Goal: Information Seeking & Learning: Check status

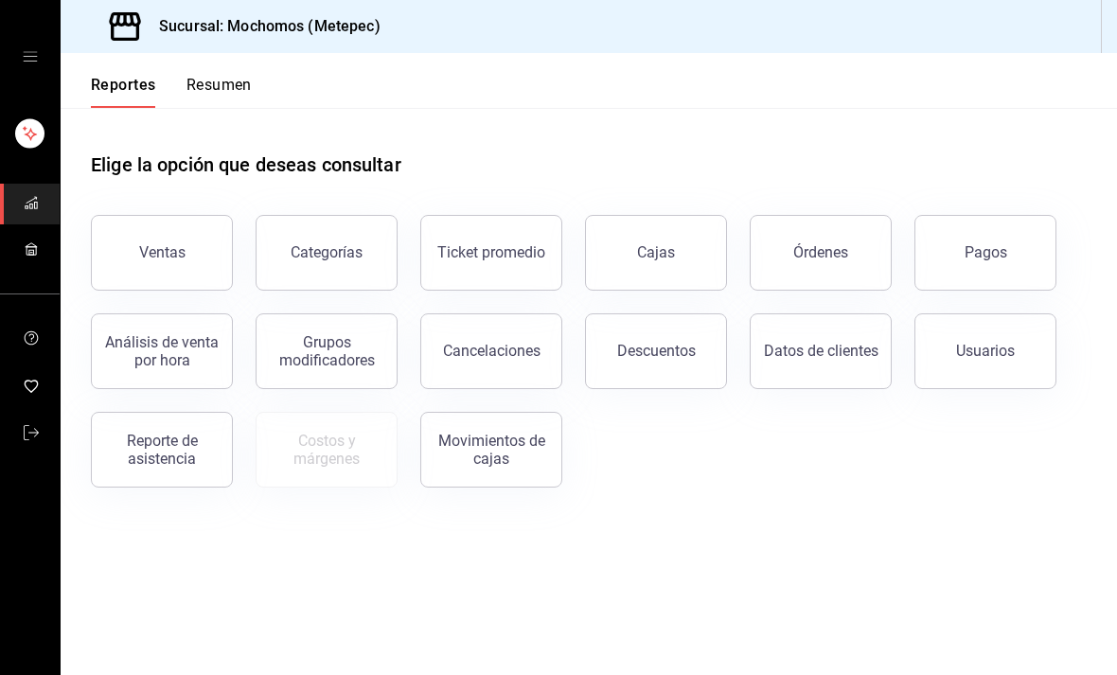
click at [824, 272] on button "Órdenes" at bounding box center [821, 253] width 142 height 76
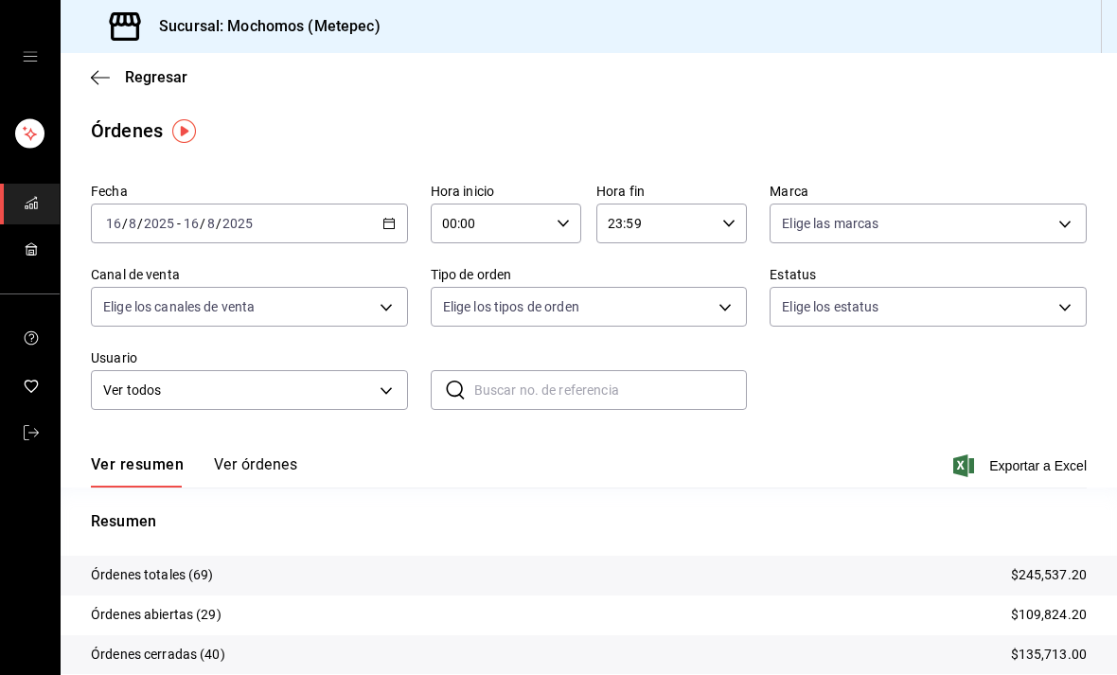
click at [384, 218] on icon "button" at bounding box center [388, 223] width 13 height 13
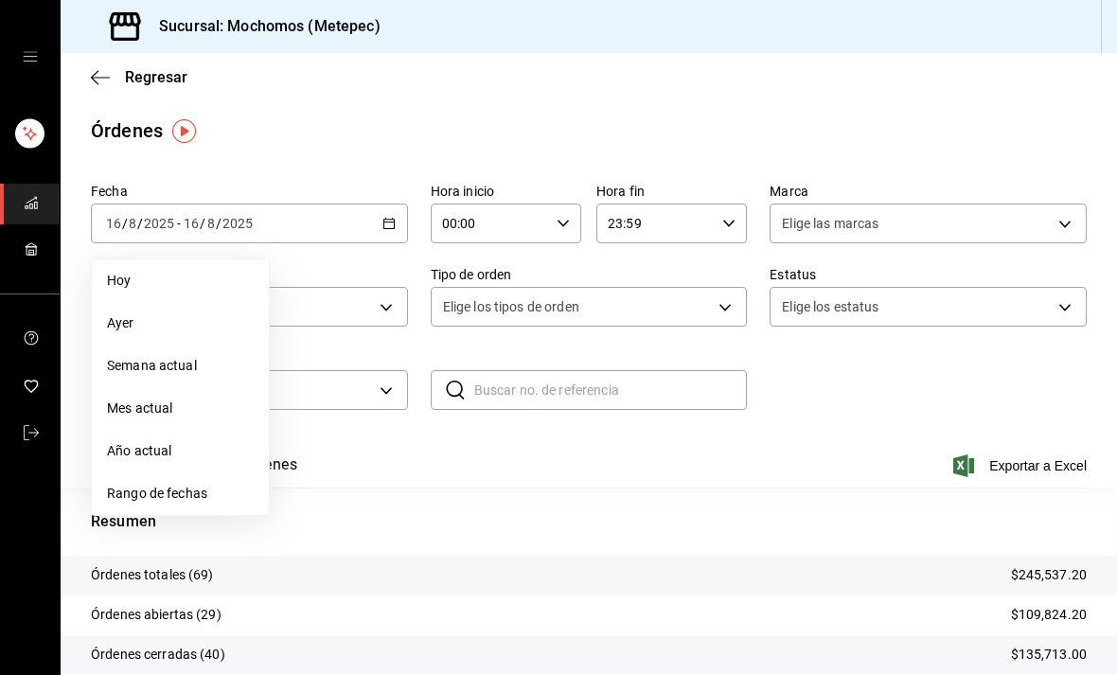
click at [169, 487] on span "Rango de fechas" at bounding box center [180, 494] width 147 height 20
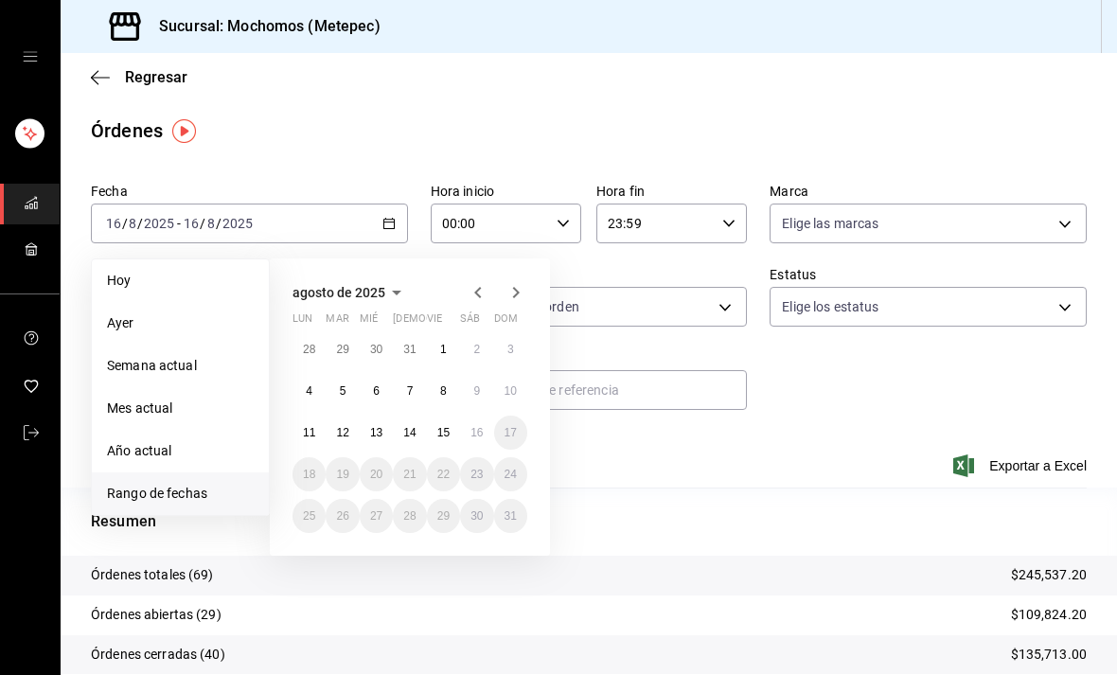
click at [439, 437] on abbr "15" at bounding box center [443, 432] width 12 height 13
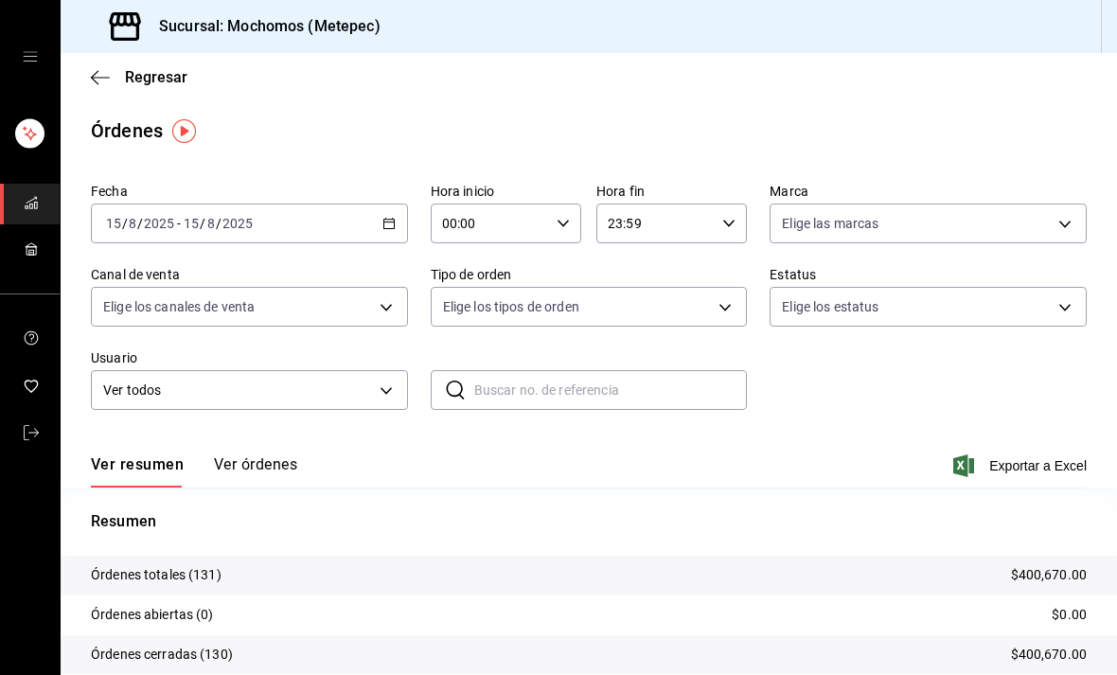
click at [259, 480] on button "Ver órdenes" at bounding box center [255, 471] width 83 height 32
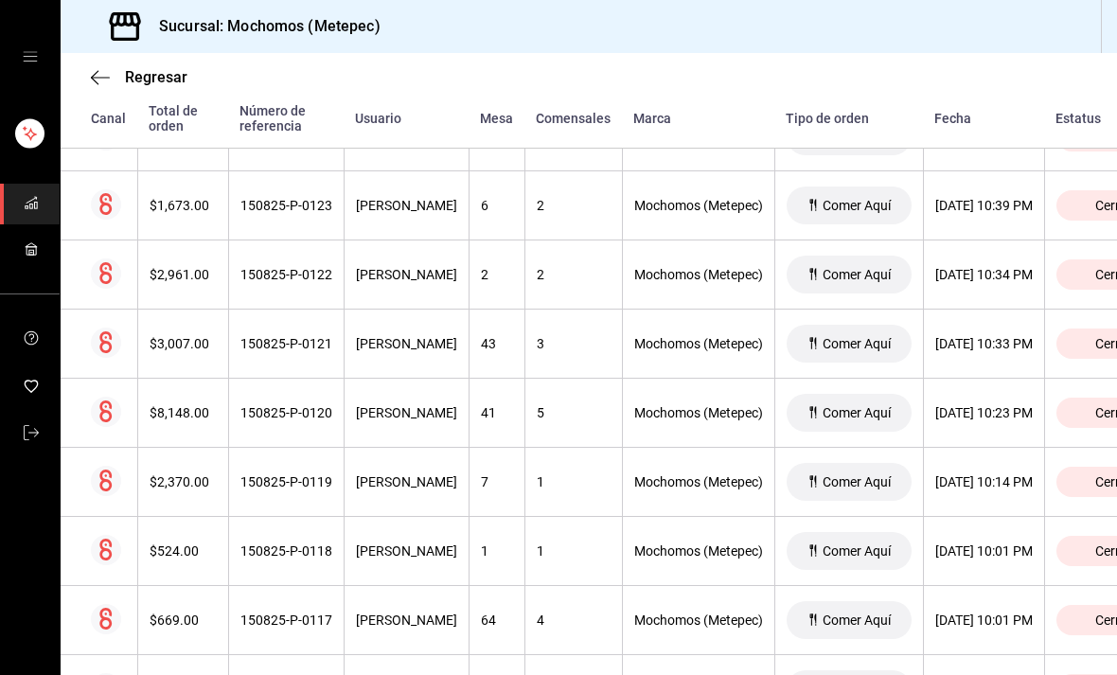
scroll to position [963, 0]
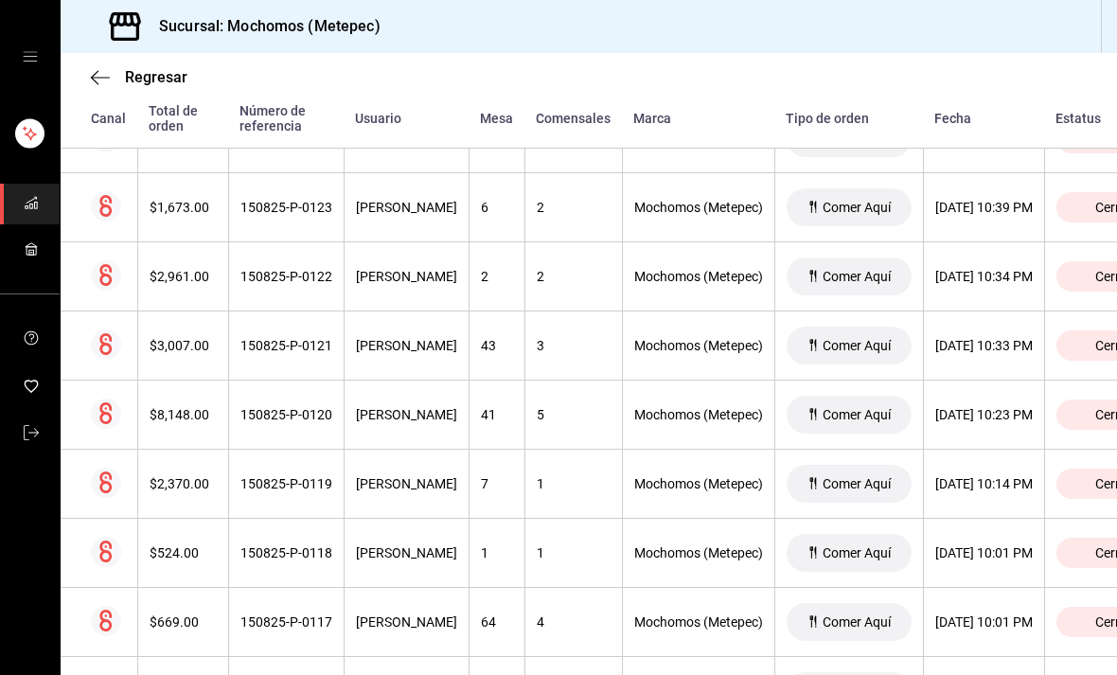
click at [191, 381] on th "$8,148.00" at bounding box center [182, 415] width 91 height 69
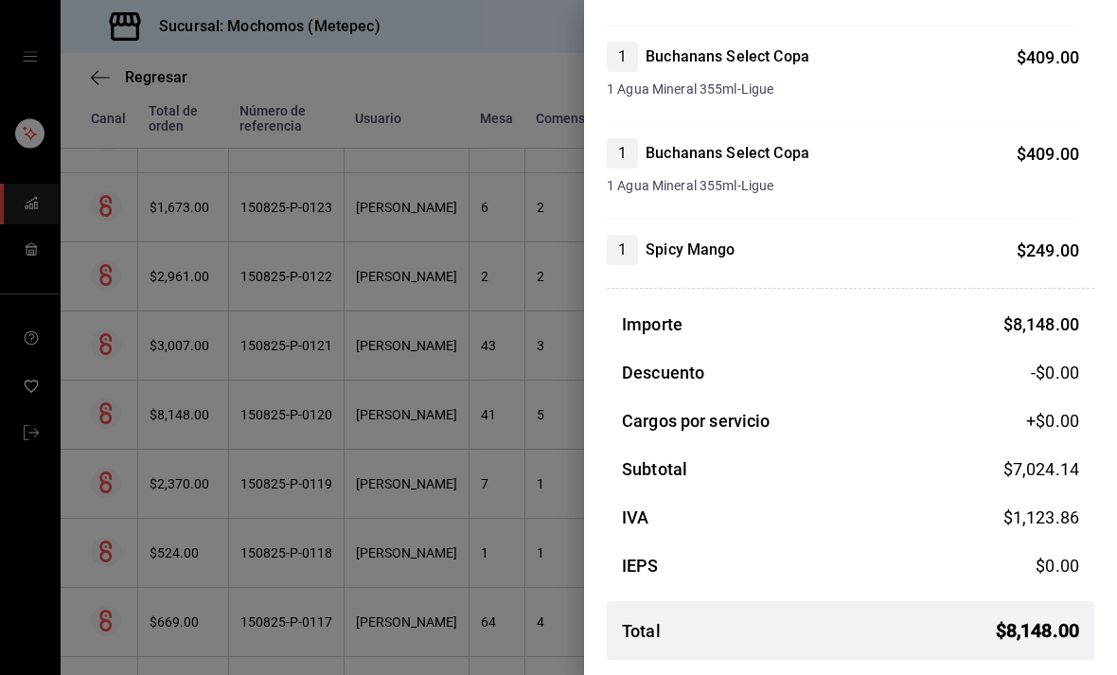
scroll to position [1539, 0]
click at [678, 668] on div "Importe $ 8,148.00 Descuento -$0.00 Cargos por servicio +$ 0.00 Subtotal $ 7,02…" at bounding box center [850, 492] width 487 height 363
click at [437, 528] on div at bounding box center [558, 337] width 1117 height 675
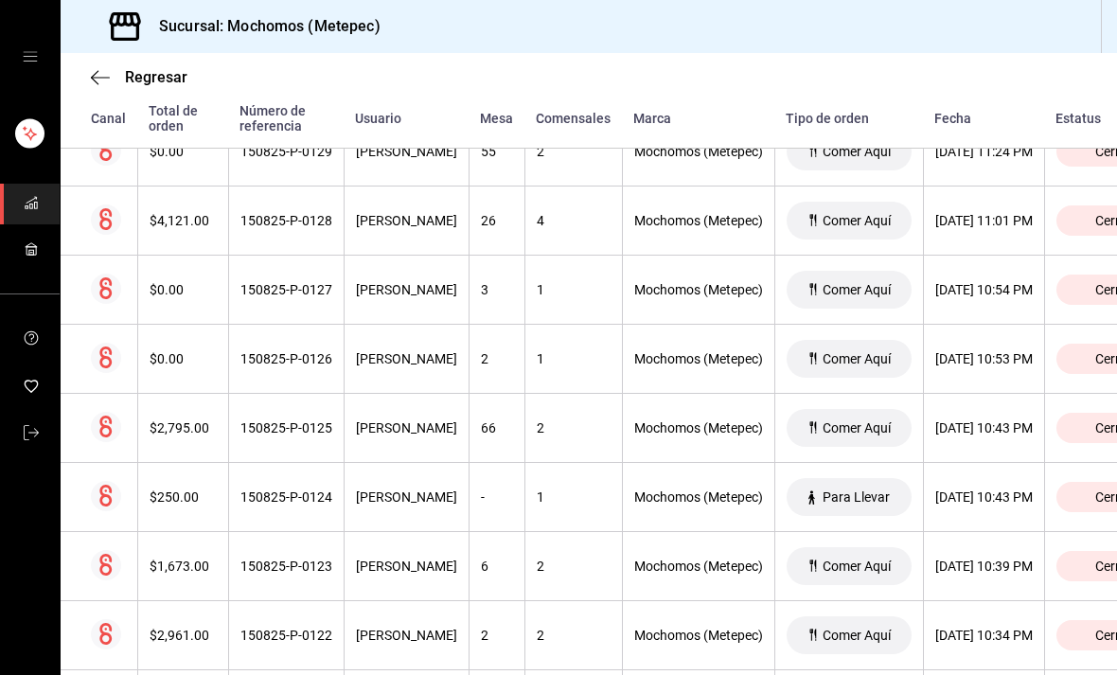
scroll to position [597, 0]
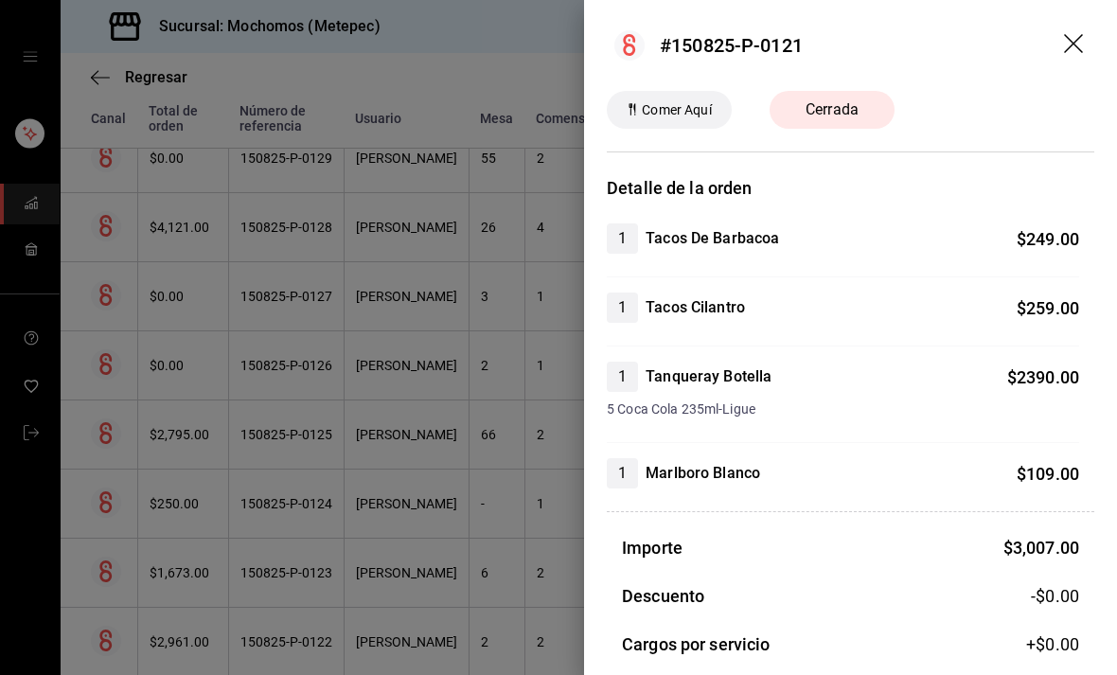
click at [1082, 45] on icon "drag" at bounding box center [1075, 45] width 23 height 23
